Goal: Task Accomplishment & Management: Manage account settings

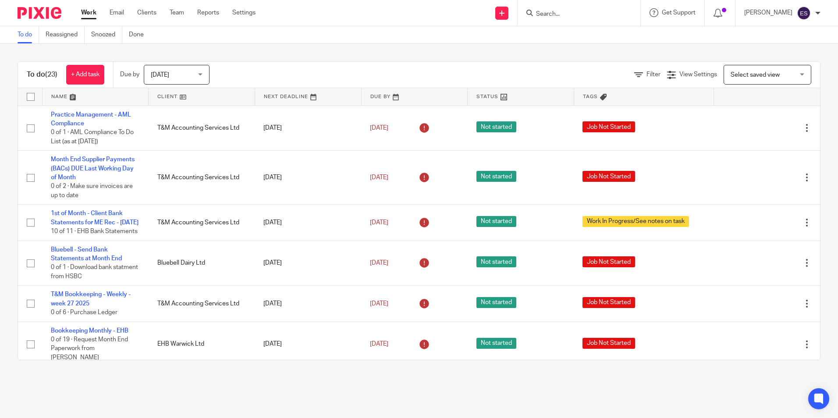
scroll to position [265, 0]
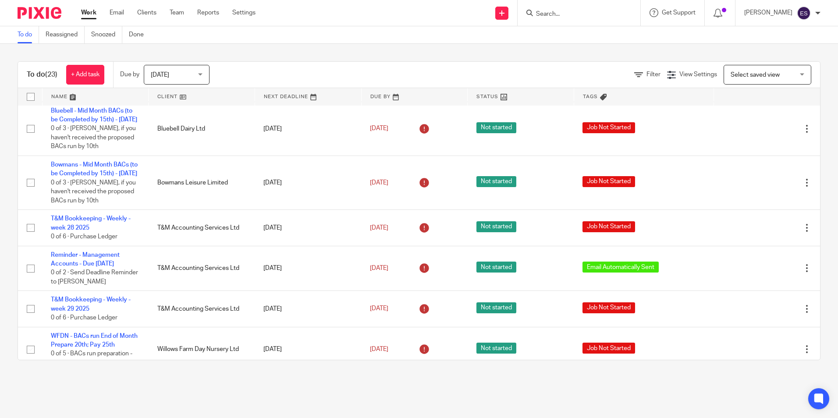
click at [568, 11] on input "Search" at bounding box center [574, 15] width 79 height 8
type input "bluebell"
click button "submit" at bounding box center [0, 0] width 0 height 0
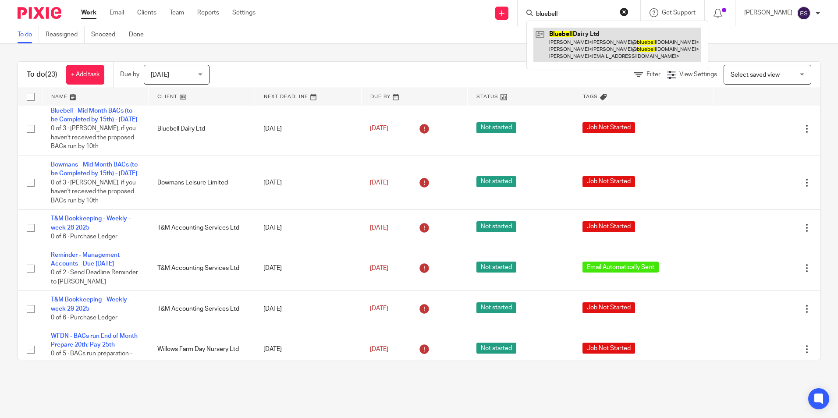
click at [567, 39] on link at bounding box center [617, 45] width 168 height 35
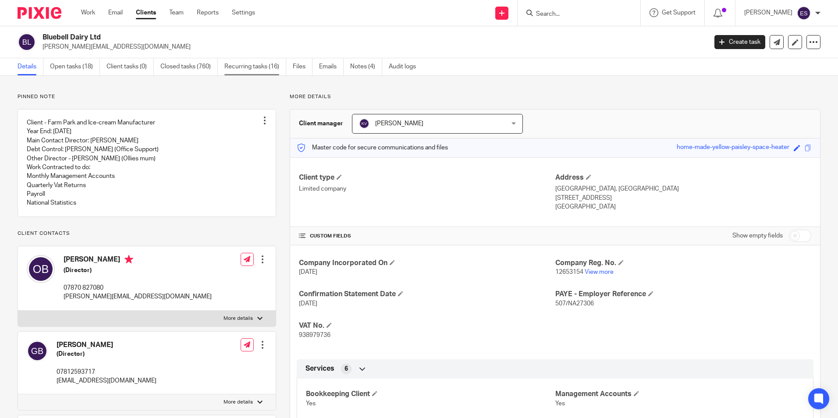
click at [274, 61] on link "Recurring tasks (16)" at bounding box center [255, 66] width 62 height 17
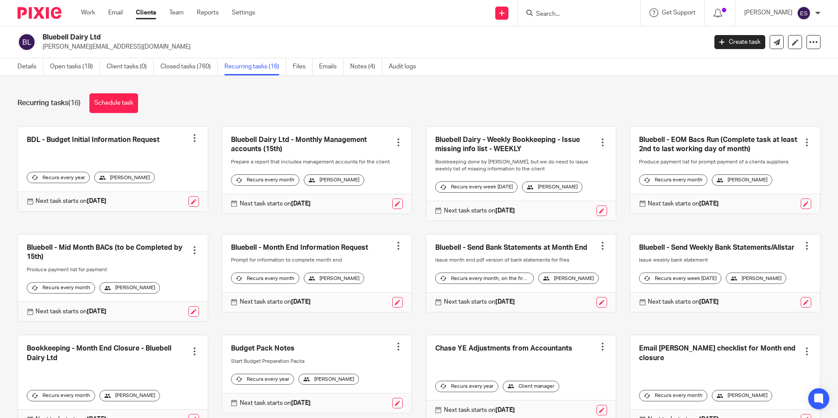
scroll to position [44, 0]
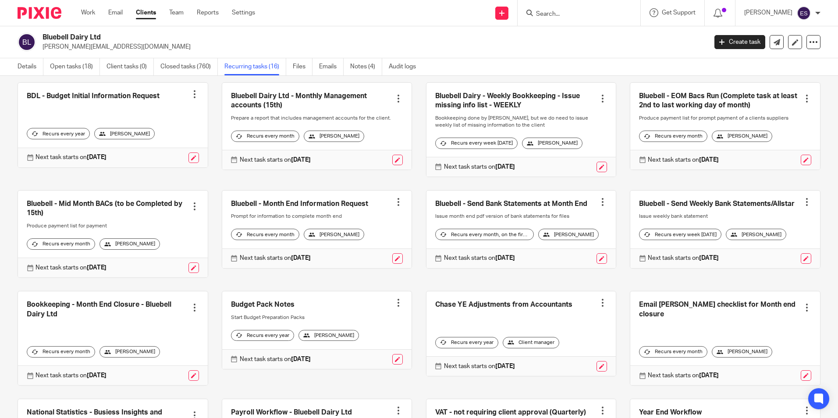
click at [670, 208] on link at bounding box center [725, 230] width 190 height 78
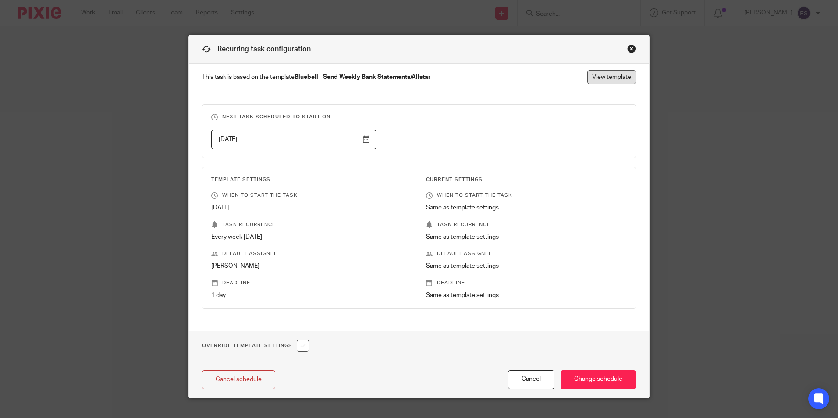
click at [602, 81] on link "View template" at bounding box center [611, 77] width 49 height 14
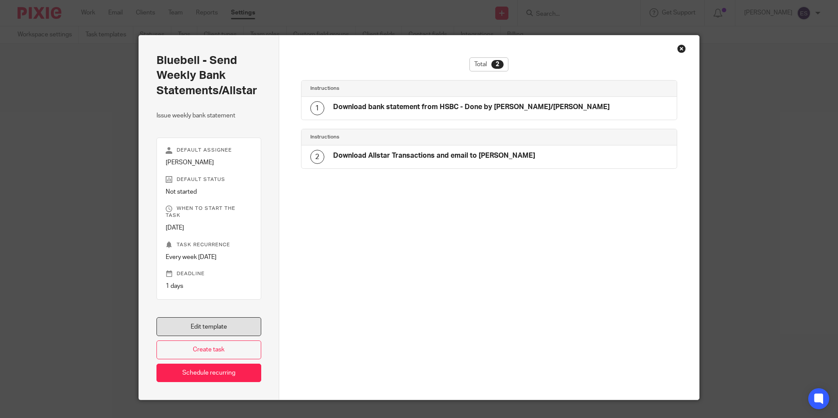
click at [221, 317] on link "Edit template" at bounding box center [208, 326] width 105 height 19
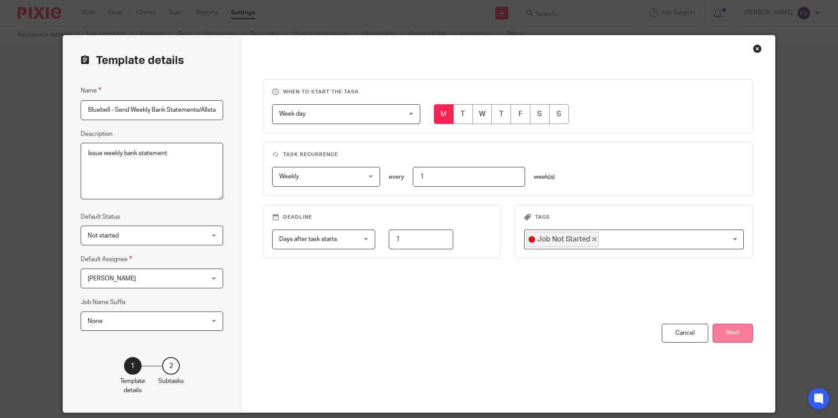
click at [731, 333] on button "Next" at bounding box center [733, 333] width 40 height 19
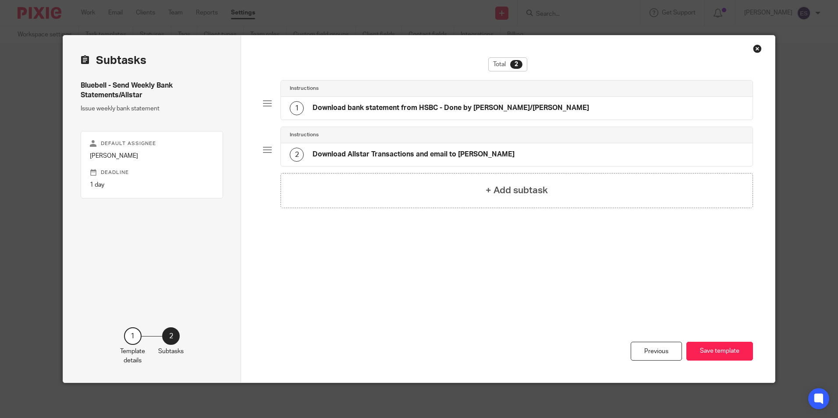
click at [431, 104] on h4 "Download bank statement from HSBC - Done by Tracey/Emily" at bounding box center [450, 107] width 277 height 9
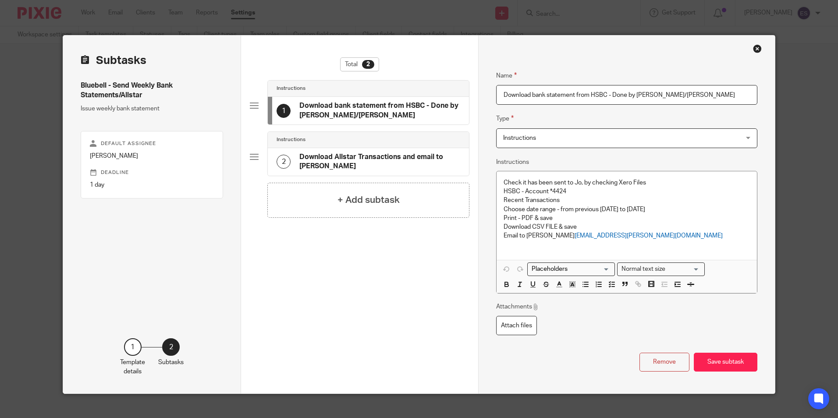
click at [335, 156] on h4 "Download Allstar Transactions and email to Dipak" at bounding box center [379, 162] width 161 height 19
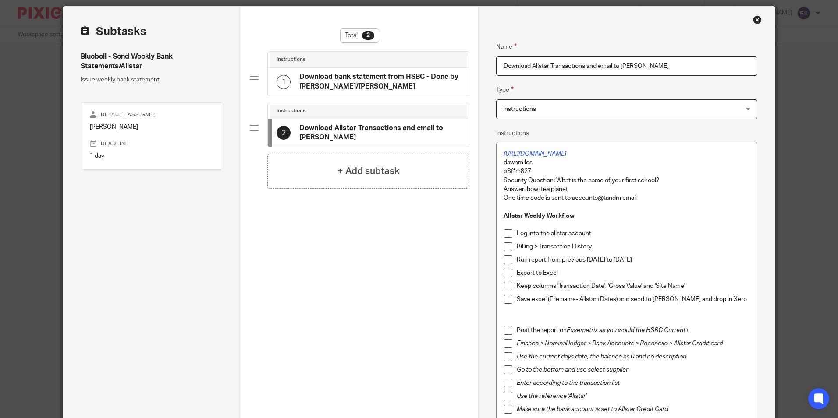
scroll to position [44, 0]
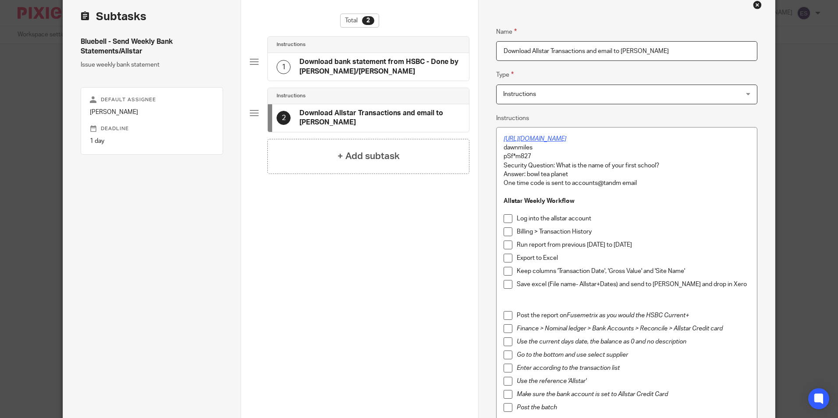
click at [566, 140] on em "https://myaccount.allstaronline.co.uk/login/" at bounding box center [535, 139] width 63 height 6
click at [566, 138] on em "https://myaccount.allstaronline.co.uk/login/" at bounding box center [535, 139] width 63 height 6
drag, startPoint x: 595, startPoint y: 143, endPoint x: 498, endPoint y: 133, distance: 96.9
copy em "https://myaccount.allstaronline.co.uk/login/"
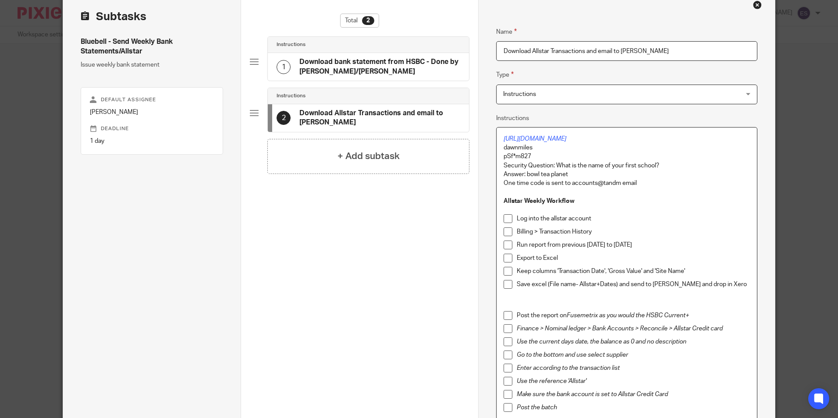
click at [650, 144] on p "dawnmiles" at bounding box center [627, 147] width 246 height 9
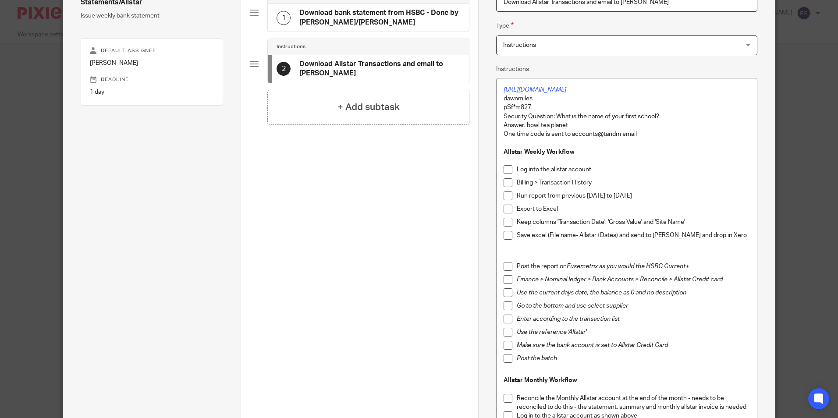
scroll to position [0, 0]
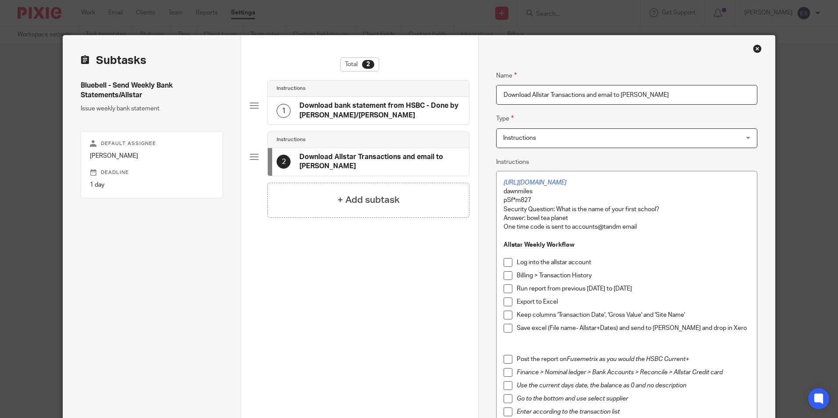
click at [753, 51] on div "Close this dialog window" at bounding box center [757, 48] width 9 height 9
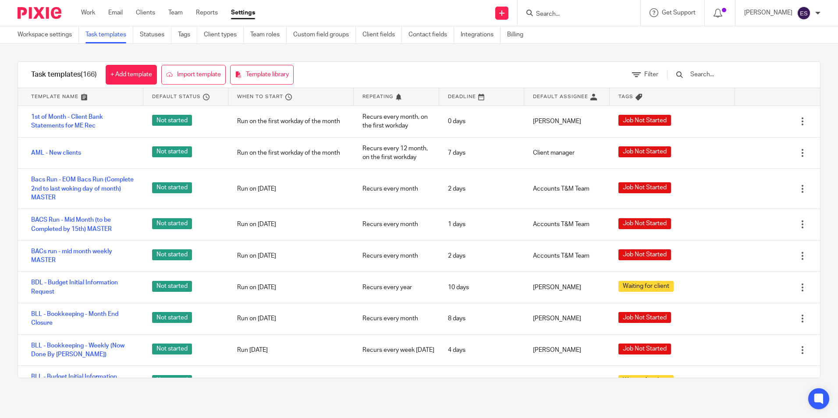
click at [582, 8] on form at bounding box center [581, 12] width 93 height 11
click at [578, 14] on input "Search" at bounding box center [574, 15] width 79 height 8
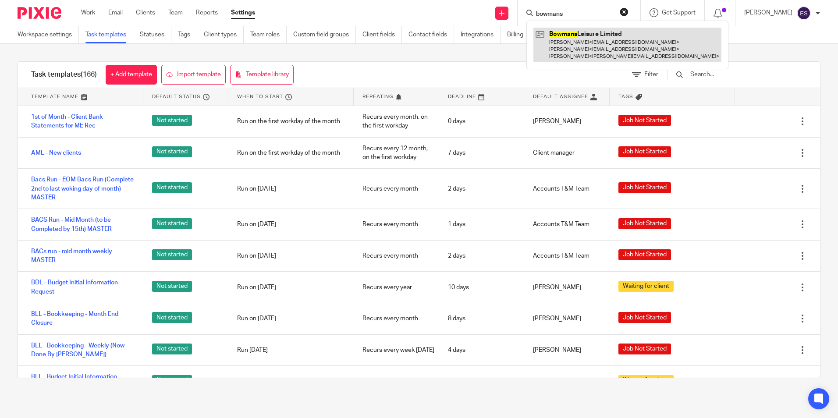
type input "bowmans"
click at [570, 42] on link at bounding box center [627, 45] width 188 height 35
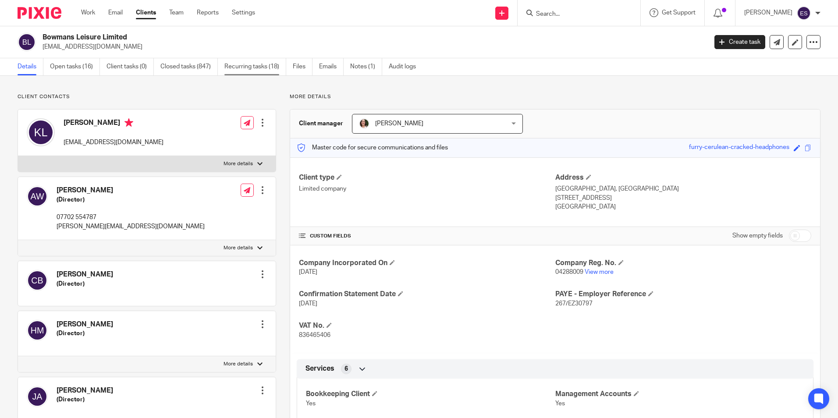
click at [274, 66] on link "Recurring tasks (18)" at bounding box center [255, 66] width 62 height 17
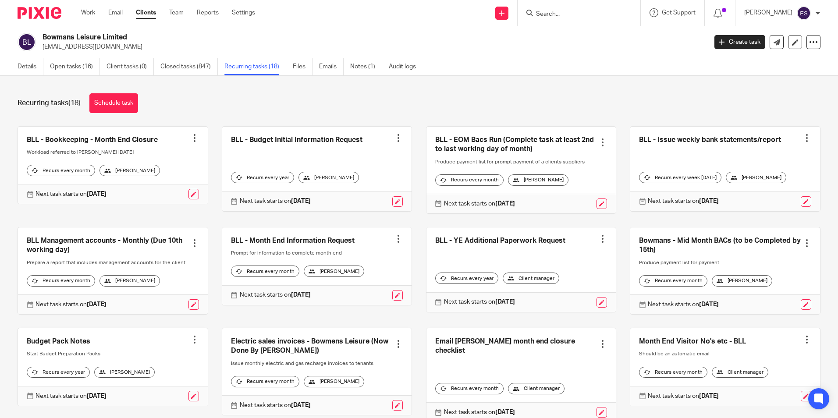
scroll to position [44, 0]
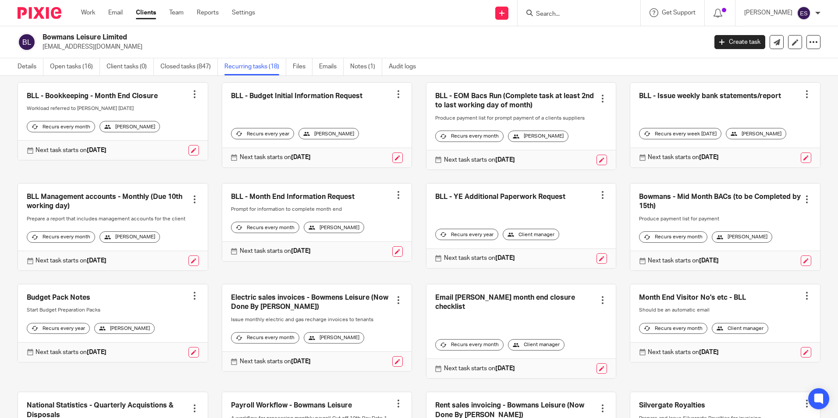
click at [732, 94] on link at bounding box center [725, 125] width 190 height 85
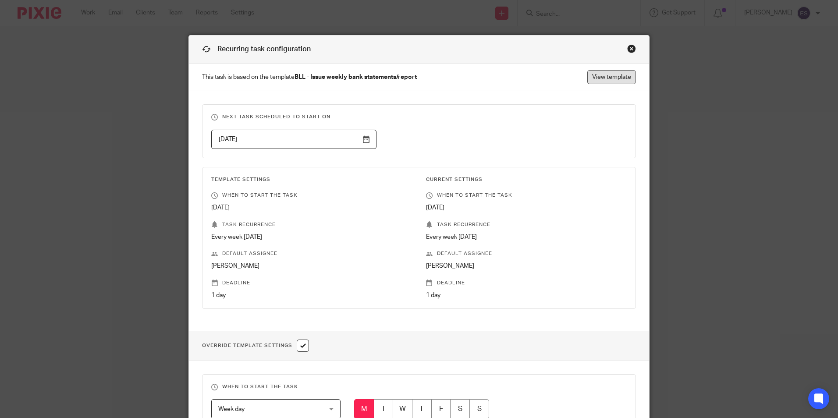
click at [609, 76] on link "View template" at bounding box center [611, 77] width 49 height 14
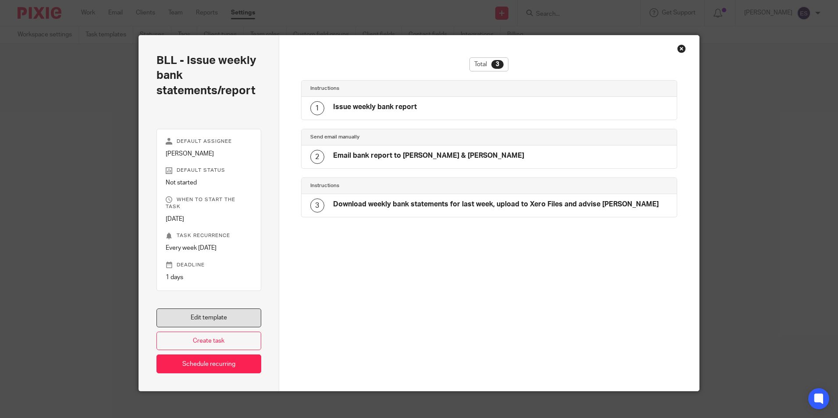
click at [226, 309] on link "Edit template" at bounding box center [208, 318] width 105 height 19
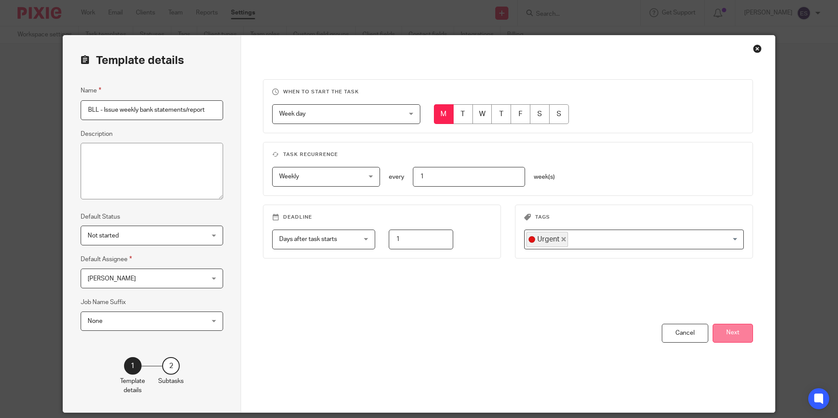
click at [749, 340] on button "Next" at bounding box center [733, 333] width 40 height 19
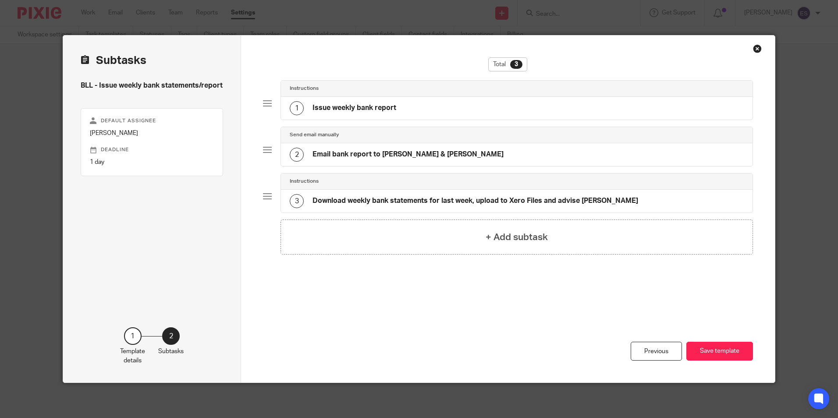
click at [409, 149] on div "2 Email bank report to Lyssa Elster & Andrew Wolfe" at bounding box center [397, 155] width 214 height 14
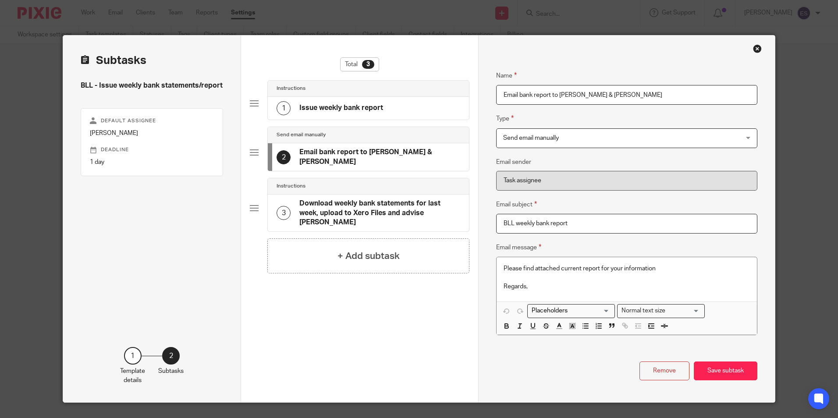
click at [341, 202] on h4 "Download weekly bank statements for last week, upload to Xero Files and advise …" at bounding box center [379, 213] width 161 height 28
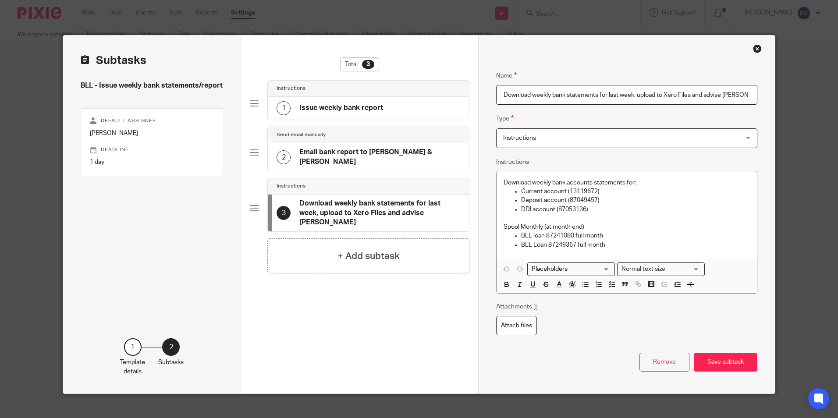
click at [335, 111] on h4 "Issue weekly bank report" at bounding box center [341, 107] width 84 height 9
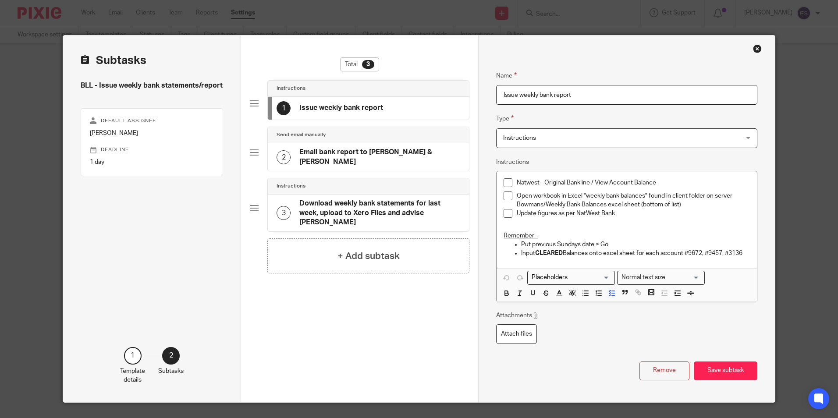
click at [754, 47] on div "Close this dialog window" at bounding box center [757, 48] width 9 height 9
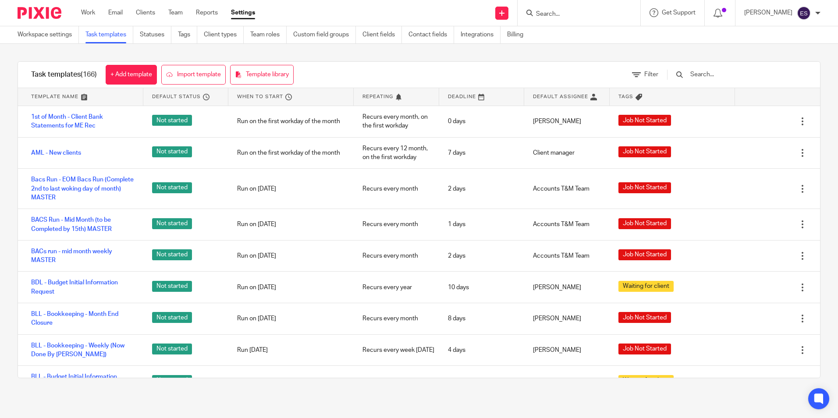
click at [584, 11] on input "Search" at bounding box center [574, 15] width 79 height 8
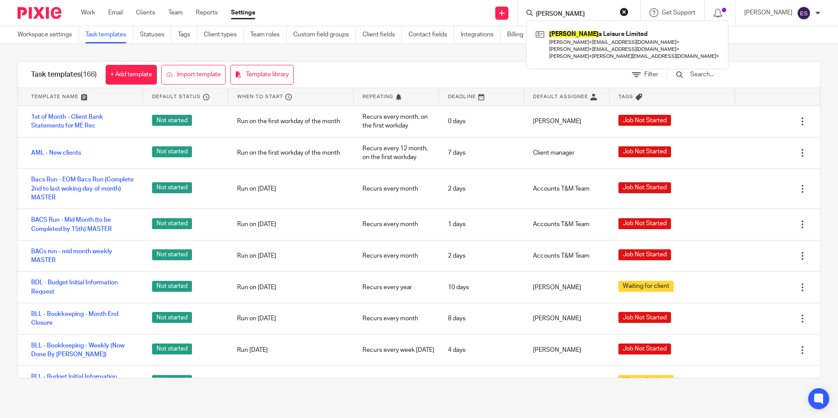
type input "bowman"
click at [628, 14] on button "reset" at bounding box center [624, 11] width 9 height 9
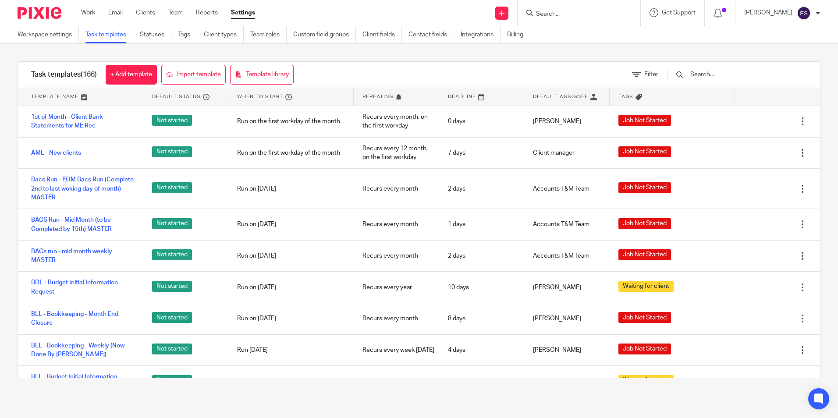
click at [586, 15] on input "Search" at bounding box center [574, 15] width 79 height 8
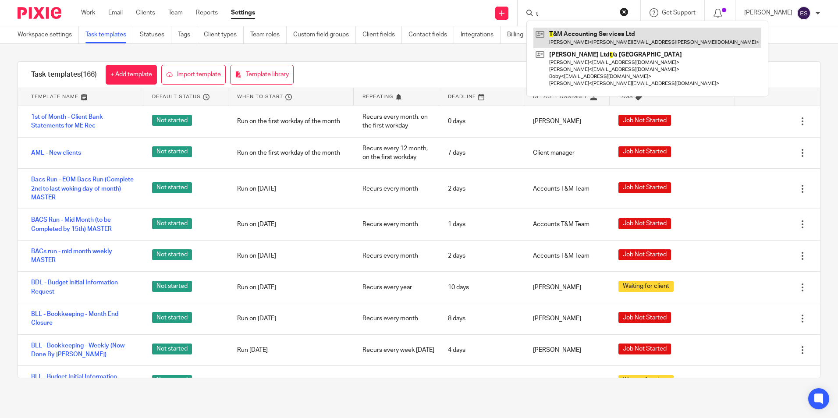
type input "t"
click at [576, 30] on link at bounding box center [647, 38] width 228 height 20
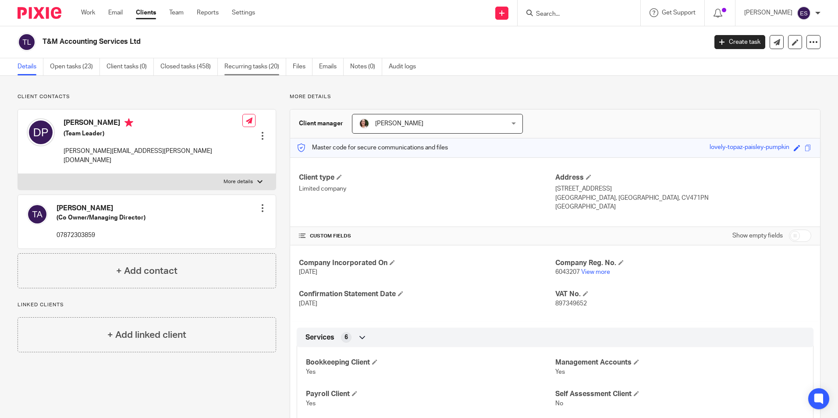
click at [262, 69] on link "Recurring tasks (20)" at bounding box center [255, 66] width 62 height 17
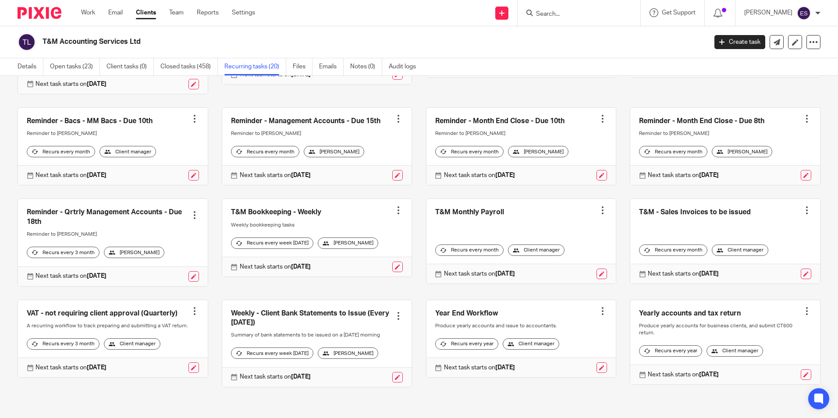
scroll to position [256, 0]
click at [286, 305] on link at bounding box center [317, 343] width 190 height 87
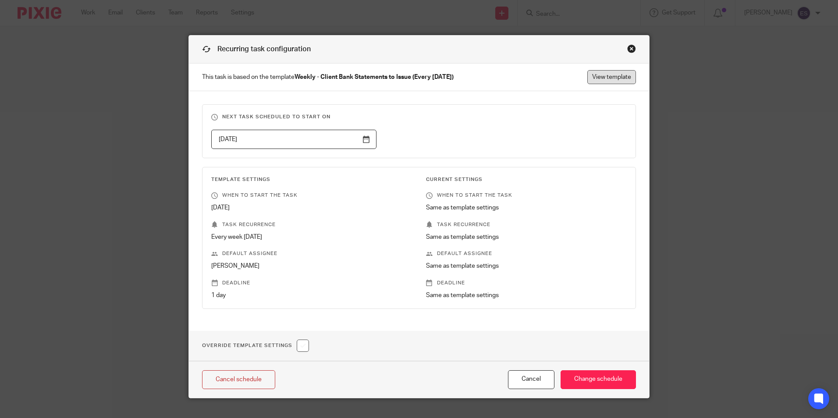
click at [606, 78] on link "View template" at bounding box center [611, 77] width 49 height 14
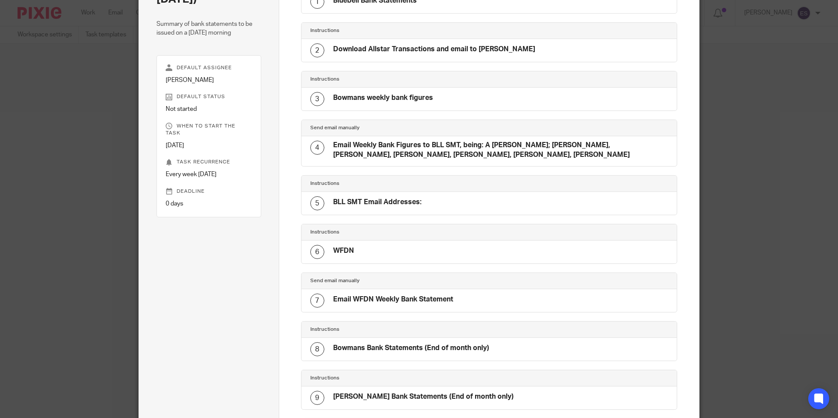
scroll to position [235, 0]
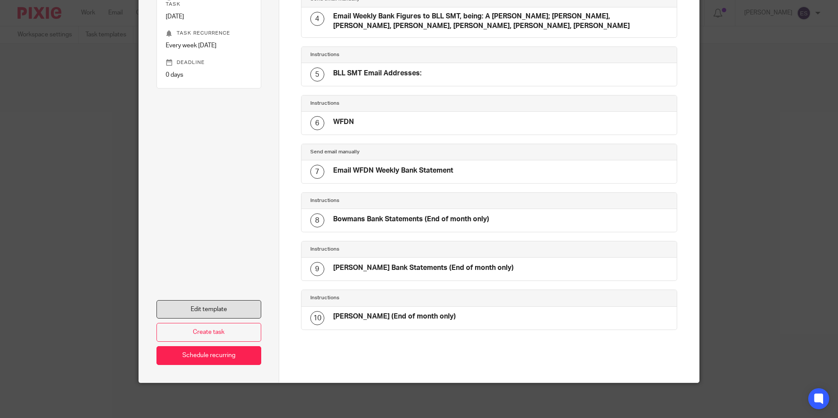
click at [223, 308] on link "Edit template" at bounding box center [208, 309] width 105 height 19
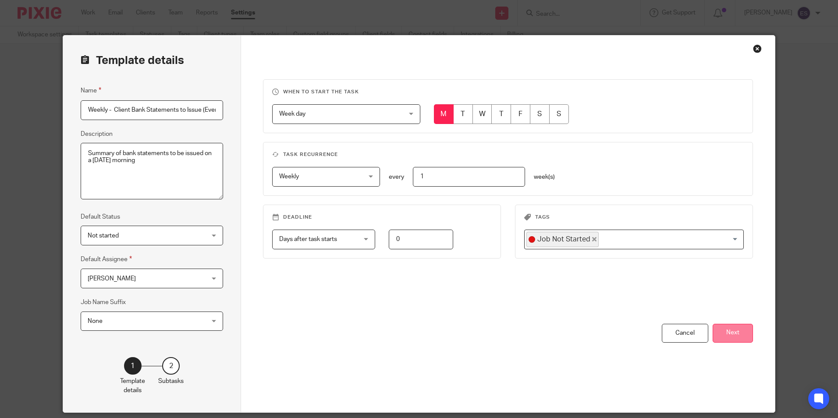
click at [724, 334] on button "Next" at bounding box center [733, 333] width 40 height 19
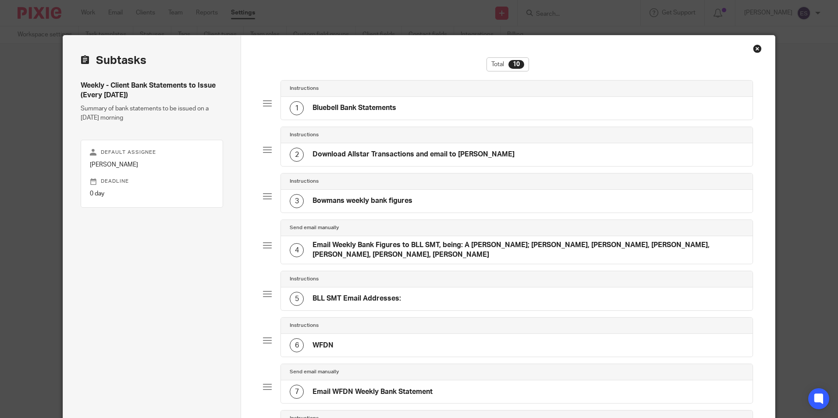
click at [431, 192] on div "3 Bowmans weekly bank figures" at bounding box center [516, 201] width 471 height 23
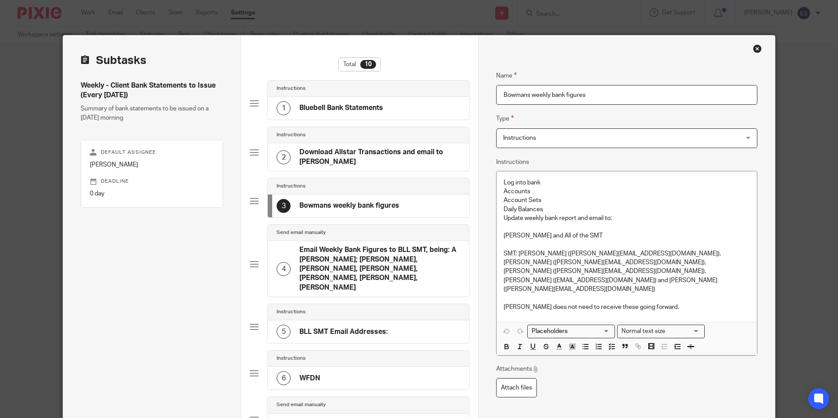
click at [376, 251] on h4 "Email Weekly Bank Figures to BLL SMT, being: A Wolfe, Sally Reynolds; Hayleigh …" at bounding box center [379, 268] width 161 height 47
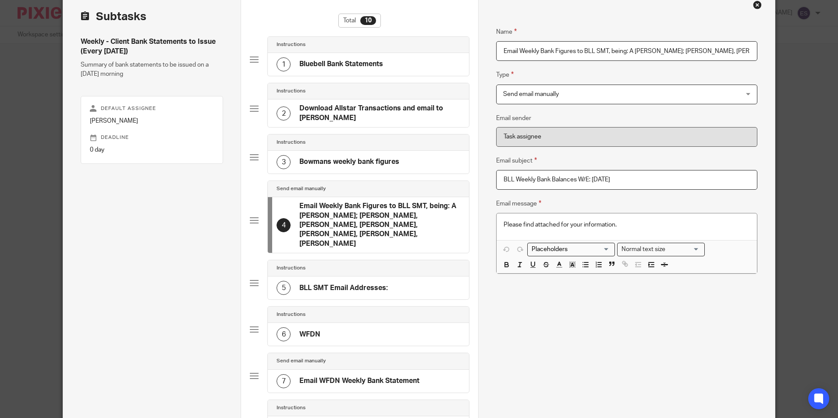
click at [371, 284] on h4 "BLL SMT Email Addresses:" at bounding box center [343, 288] width 89 height 9
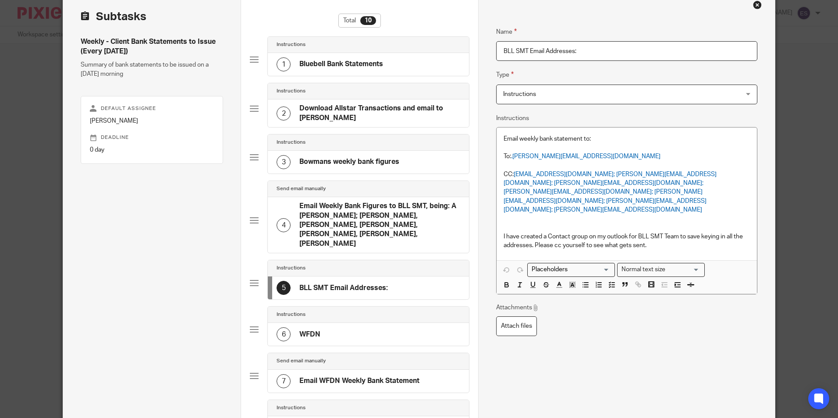
click at [355, 161] on h4 "Bowmans weekly bank figures" at bounding box center [349, 161] width 100 height 9
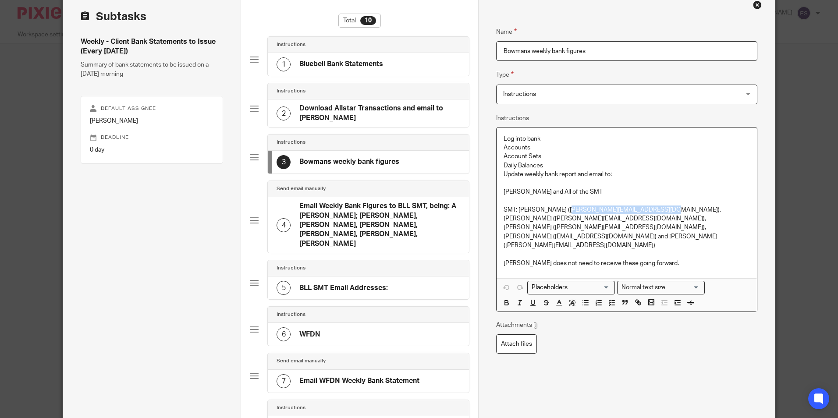
drag, startPoint x: 557, startPoint y: 209, endPoint x: 644, endPoint y: 208, distance: 86.4
click at [644, 208] on p "SMT: Sally Reynolds (sallyr@willowsactivityfarm.com), Hayleigh Smith (HayleighS…" at bounding box center [627, 228] width 246 height 44
copy p "sallyr@willowsactivityfarm.com"
drag, startPoint x: 501, startPoint y: 219, endPoint x: 602, endPoint y: 218, distance: 100.4
click at [602, 218] on p "SMT: Sally Reynolds (sallyr@willowsactivityfarm.com), Hayleigh Smith (HayleighS…" at bounding box center [627, 228] width 246 height 44
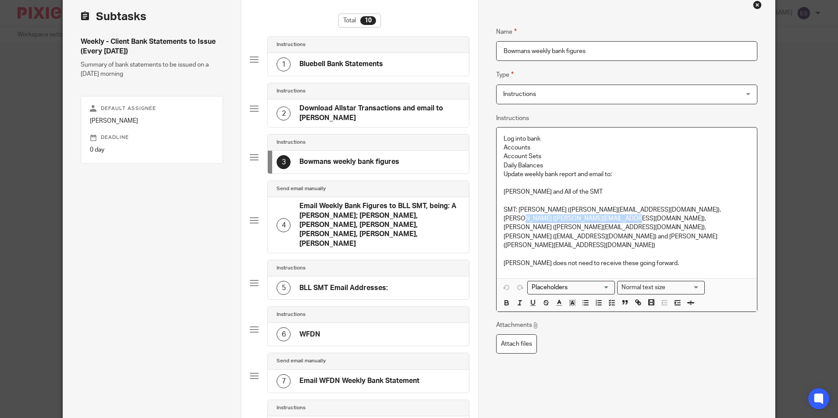
copy p "HayleighS@willowsactivityfarm.com"
drag, startPoint x: 646, startPoint y: 220, endPoint x: 730, endPoint y: 219, distance: 83.7
click at [730, 219] on p "SMT: Sally Reynolds (sallyr@willowsactivityfarm.com), Hayleigh Smith (HayleighS…" at bounding box center [627, 228] width 246 height 44
copy p "katie@willowsactivityfarm.com"
click at [650, 250] on p at bounding box center [627, 254] width 246 height 9
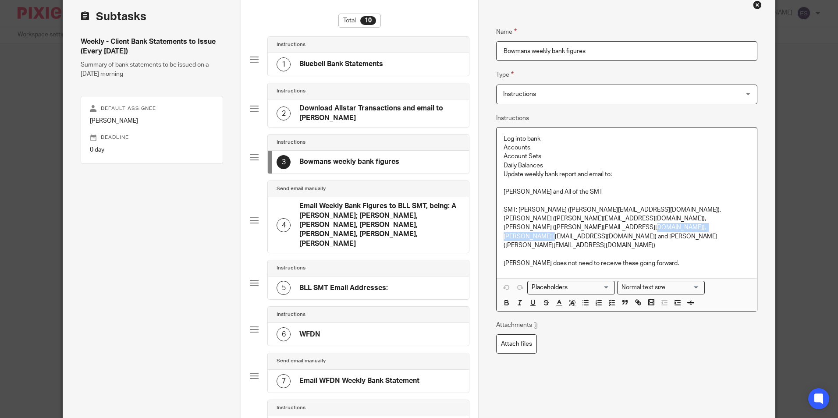
drag, startPoint x: 538, startPoint y: 227, endPoint x: 629, endPoint y: 231, distance: 91.7
click at [629, 231] on p "SMT: Sally Reynolds (sallyr@willowsactivityfarm.com), Hayleigh Smith (HayleighS…" at bounding box center [627, 228] width 246 height 44
copy p "SarahT@willowsactivityfarm.com"
click at [504, 240] on p "SMT: Sally Reynolds (sallyr@willowsactivityfarm.com), Hayleigh Smith (HayleighS…" at bounding box center [627, 228] width 246 height 44
drag, startPoint x: 502, startPoint y: 238, endPoint x: 600, endPoint y: 239, distance: 97.3
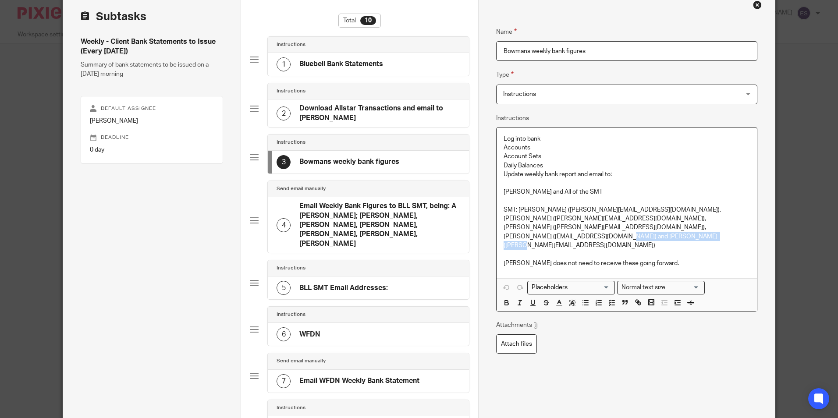
click at [600, 239] on p "SMT: Sally Reynolds (sallyr@willowsactivityfarm.com), Hayleigh Smith (HayleighS…" at bounding box center [627, 228] width 246 height 44
copy p "Samantha@willowsactivityfarm.com"
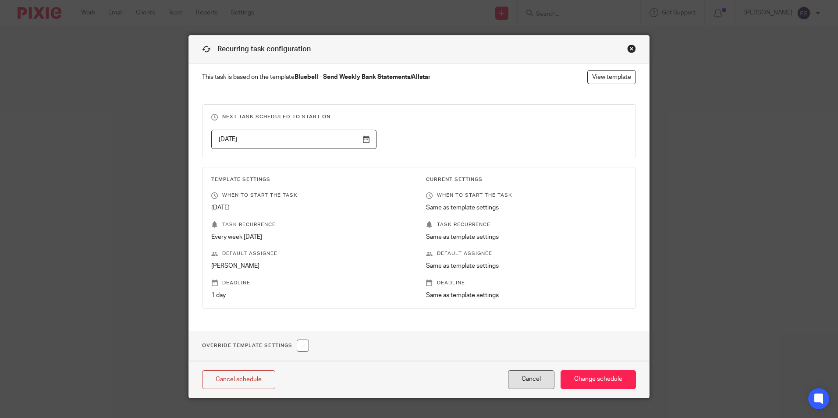
click at [529, 373] on button "Cancel" at bounding box center [531, 379] width 46 height 19
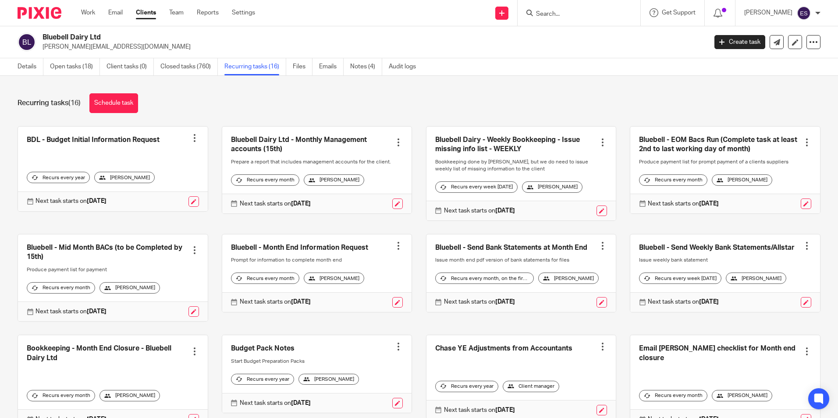
click at [92, 7] on div "Work Email Clients Team Reports Settings Work Email Clients Team Reports Settin…" at bounding box center [170, 13] width 196 height 26
click at [89, 13] on link "Work" at bounding box center [88, 12] width 14 height 9
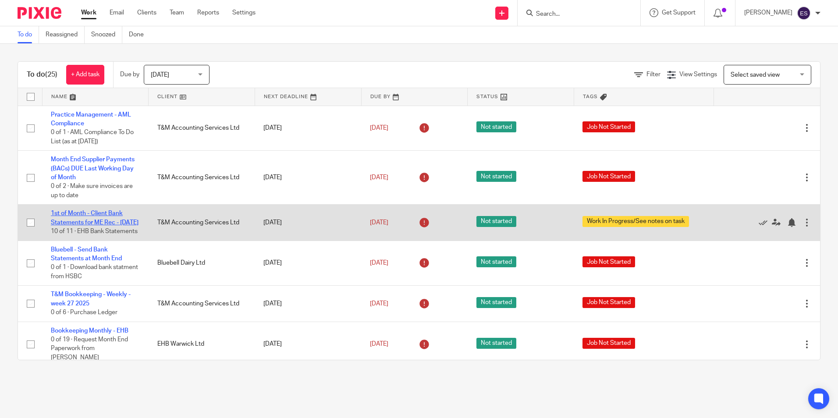
click at [96, 223] on link "1st of Month - Client Bank Statements for ME Rec - [DATE]" at bounding box center [95, 217] width 88 height 15
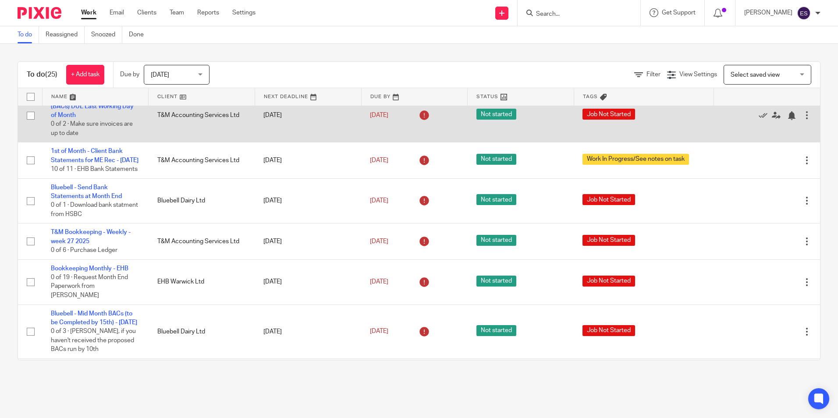
scroll to position [88, 0]
